Goal: Task Accomplishment & Management: Use online tool/utility

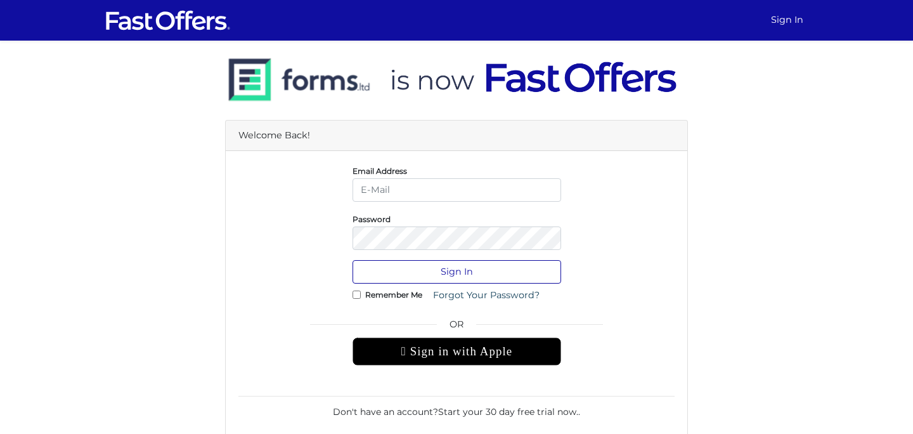
type input "[EMAIL_ADDRESS][DOMAIN_NAME]"
click at [453, 275] on button "Sign In" at bounding box center [457, 271] width 209 height 23
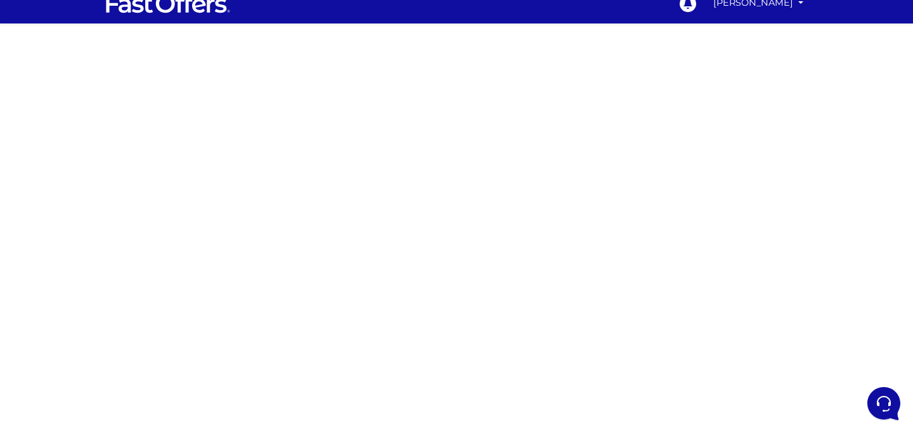
scroll to position [16, 0]
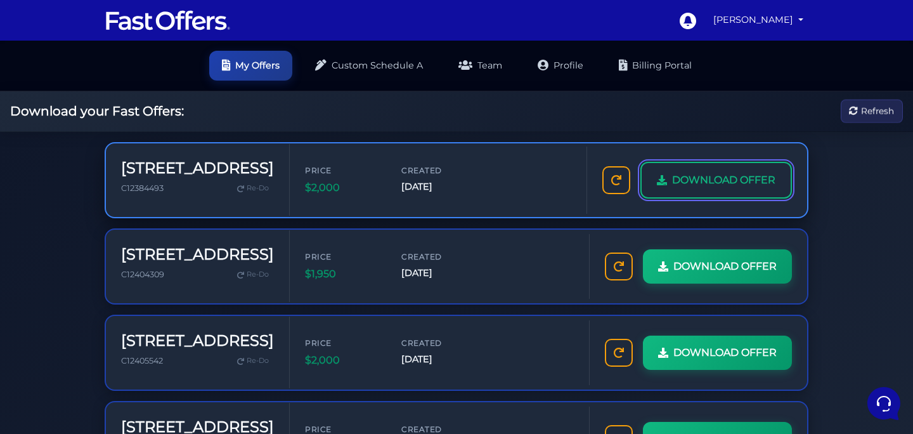
click at [703, 190] on link "DOWNLOAD OFFER" at bounding box center [717, 180] width 152 height 37
